Goal: Information Seeking & Learning: Learn about a topic

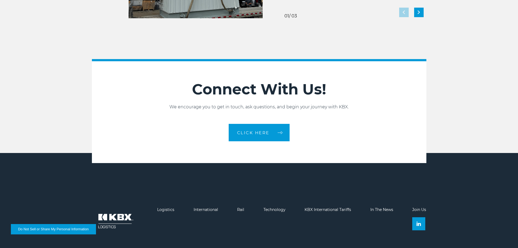
scroll to position [1214, 0]
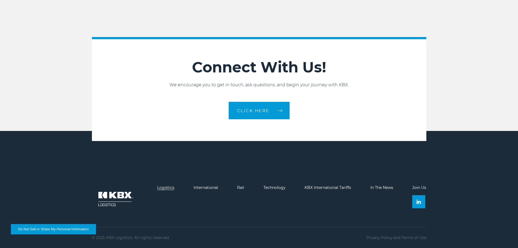
click at [169, 186] on link "Logistics" at bounding box center [165, 187] width 17 height 5
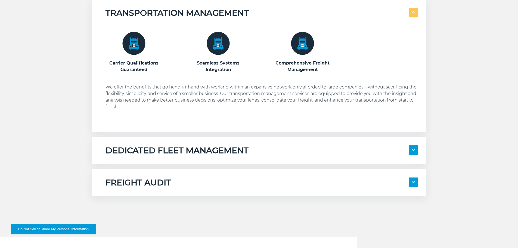
scroll to position [381, 0]
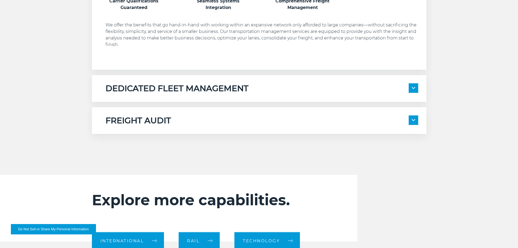
click at [415, 90] on span at bounding box center [414, 88] width 10 height 10
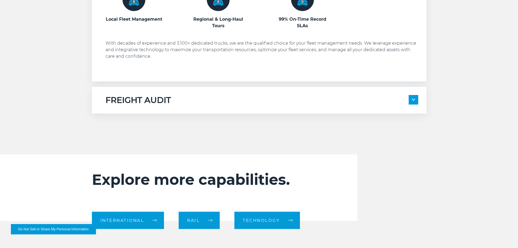
scroll to position [517, 0]
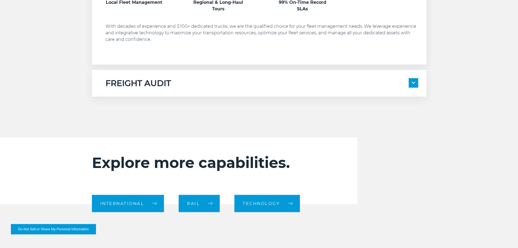
click at [409, 84] on span at bounding box center [414, 83] width 10 height 10
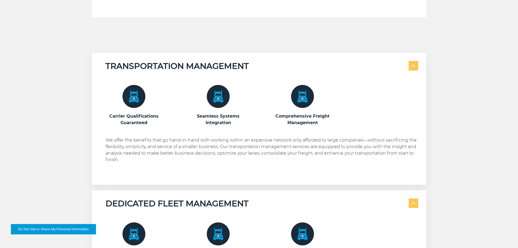
scroll to position [184, 0]
